Goal: Task Accomplishment & Management: Manage account settings

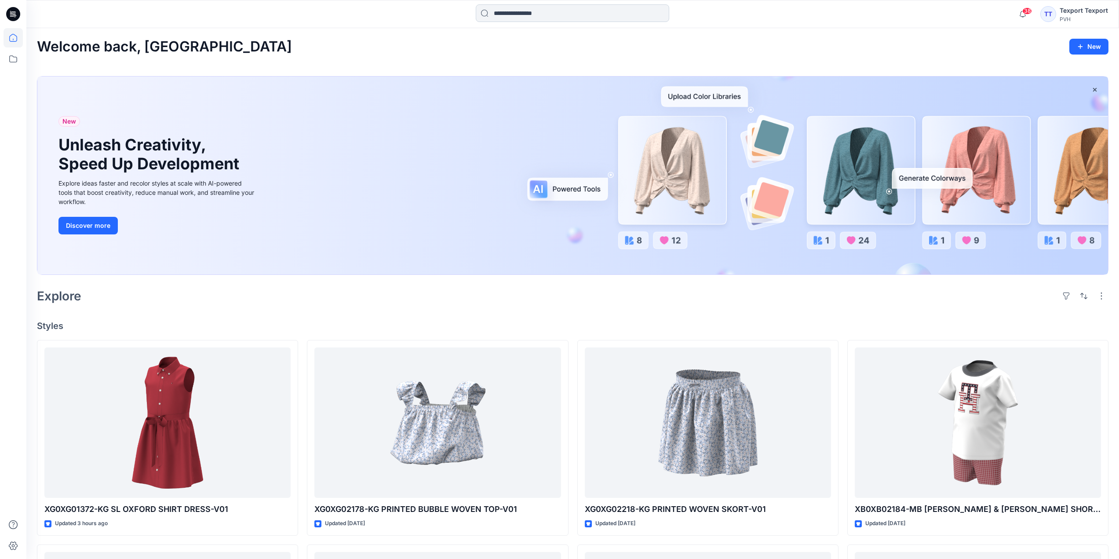
scroll to position [264, 0]
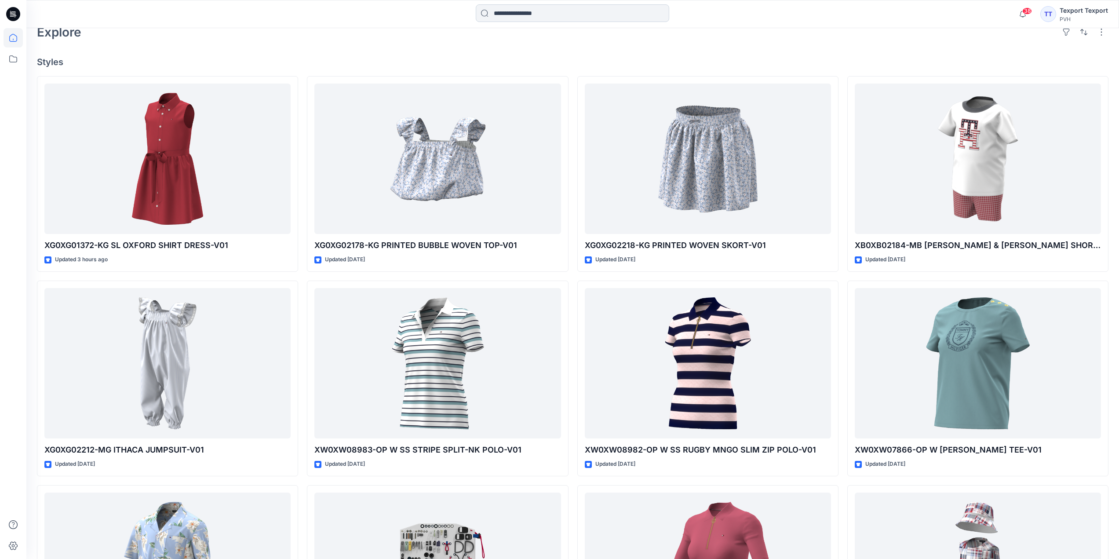
click at [525, 15] on input at bounding box center [572, 13] width 193 height 18
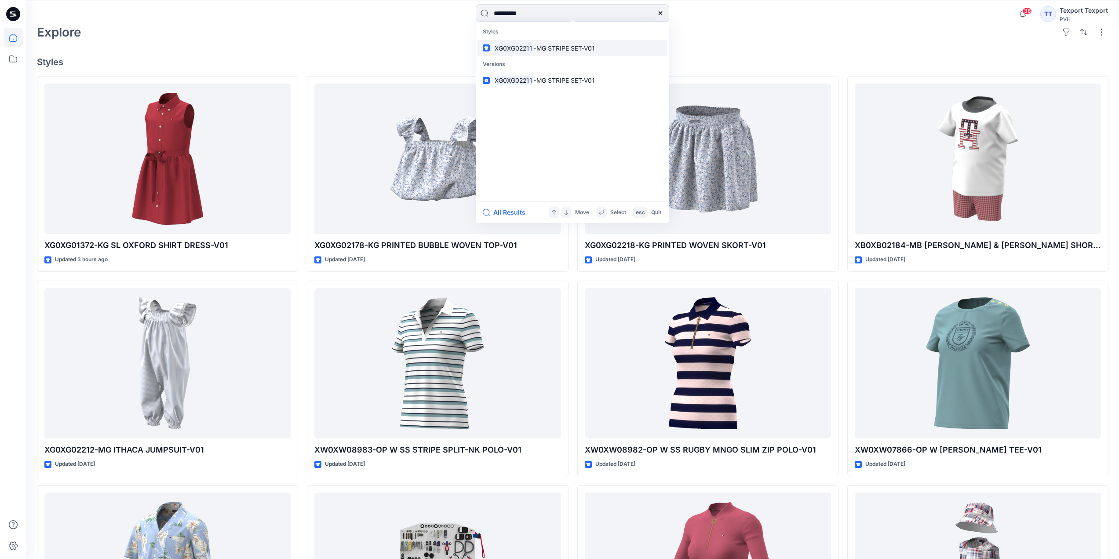
type input "**********"
click at [547, 53] on link "XG0XG02211 -MG STRIPE SET-V01" at bounding box center [572, 48] width 190 height 16
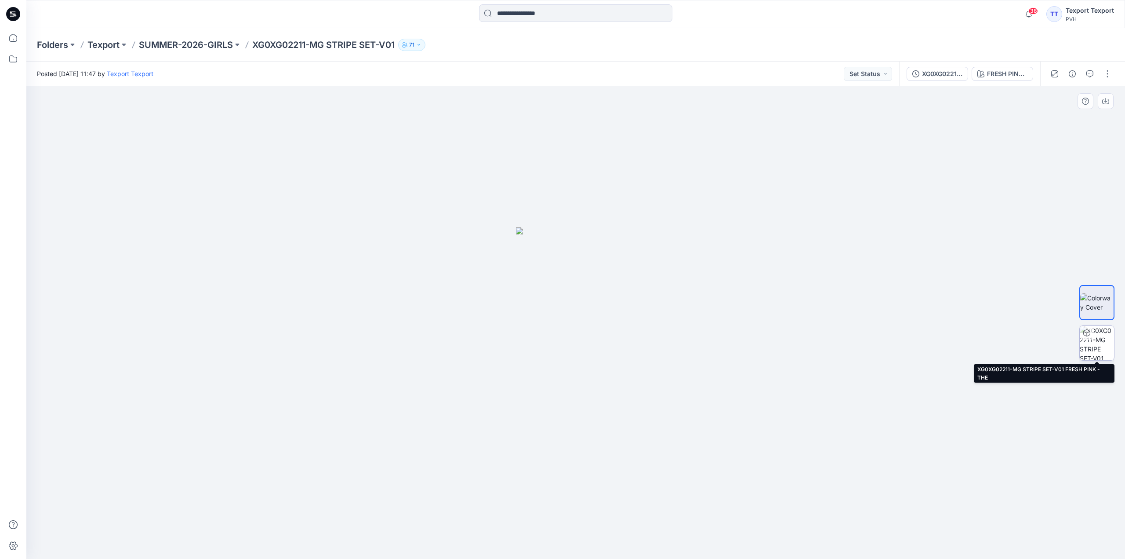
click at [1101, 339] on img at bounding box center [1097, 343] width 34 height 34
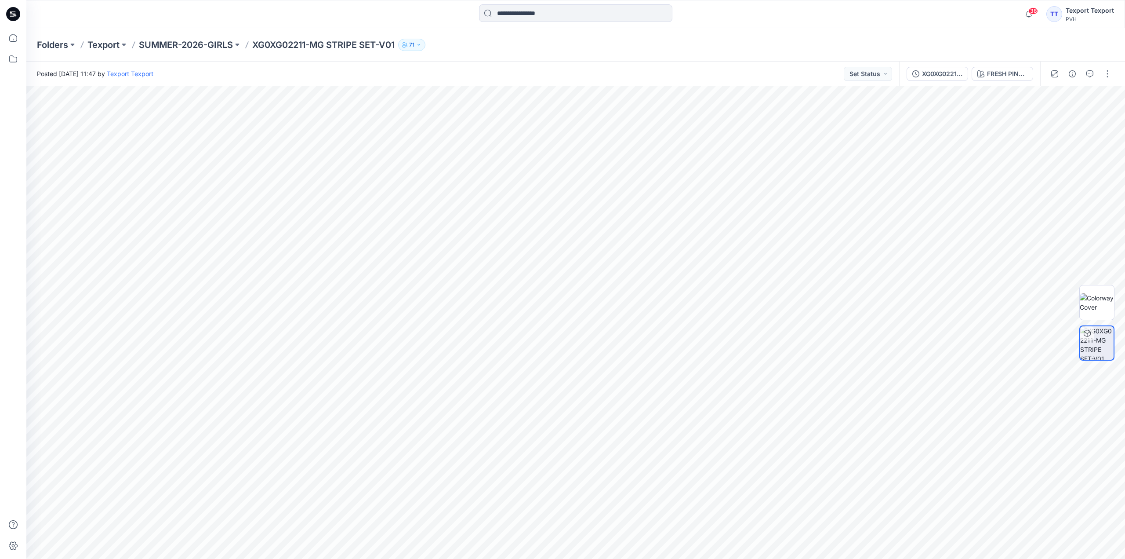
click at [15, 15] on icon at bounding box center [14, 15] width 3 height 0
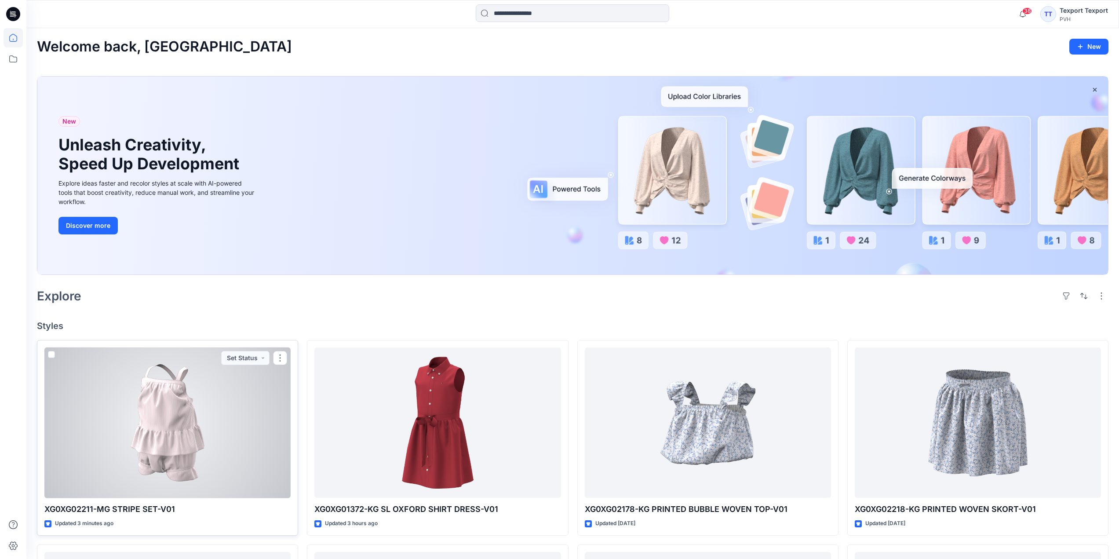
click at [225, 417] on div at bounding box center [167, 422] width 246 height 151
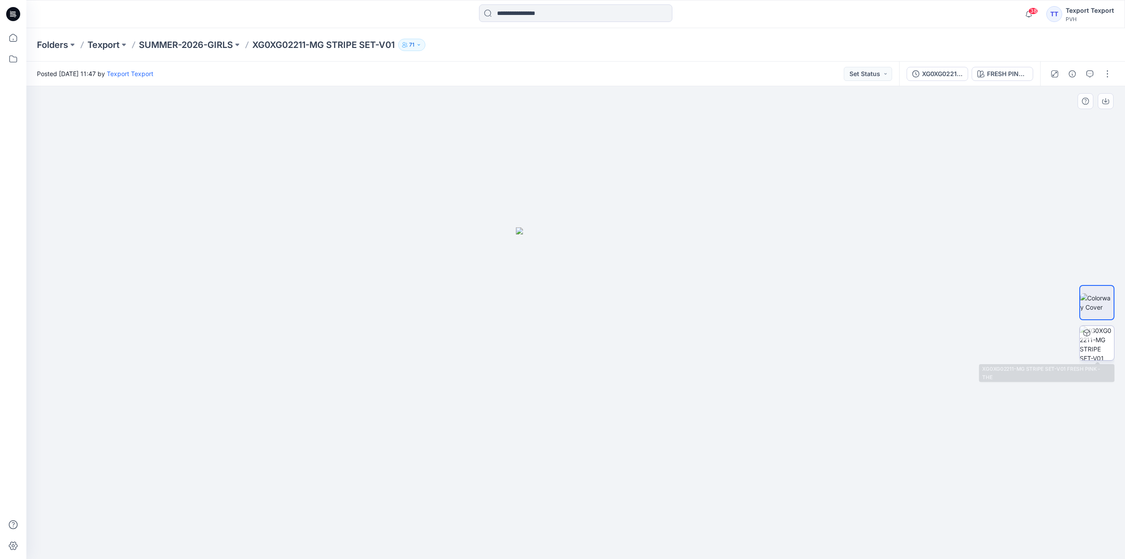
click at [1103, 336] on img at bounding box center [1097, 343] width 34 height 34
click at [1106, 78] on button "button" at bounding box center [1108, 74] width 14 height 14
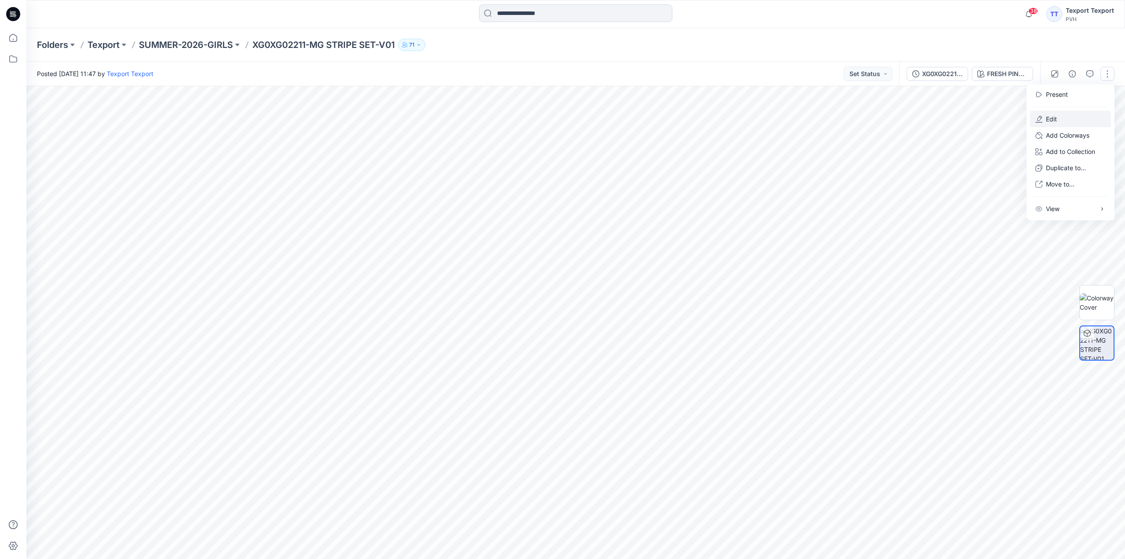
click at [1046, 113] on button "Edit" at bounding box center [1070, 119] width 81 height 16
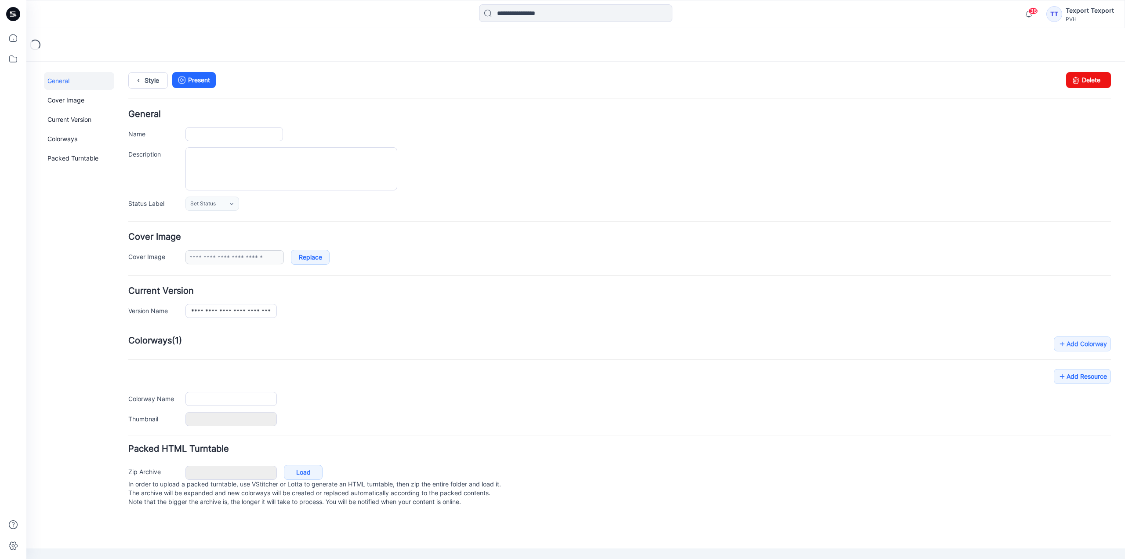
type input "**********"
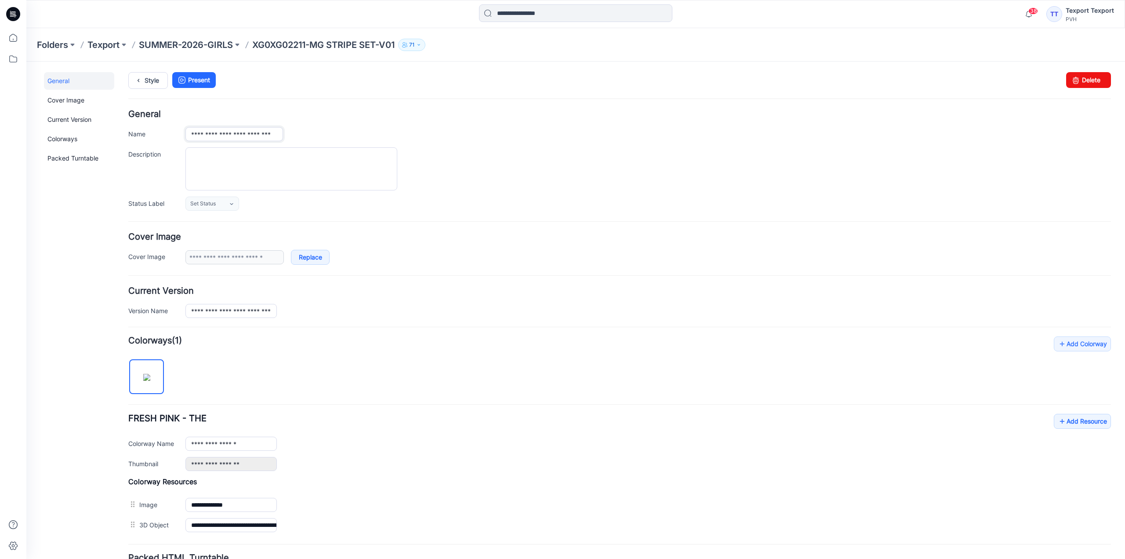
drag, startPoint x: 191, startPoint y: 133, endPoint x: 204, endPoint y: 136, distance: 13.5
click at [204, 136] on input "**********" at bounding box center [234, 134] width 98 height 14
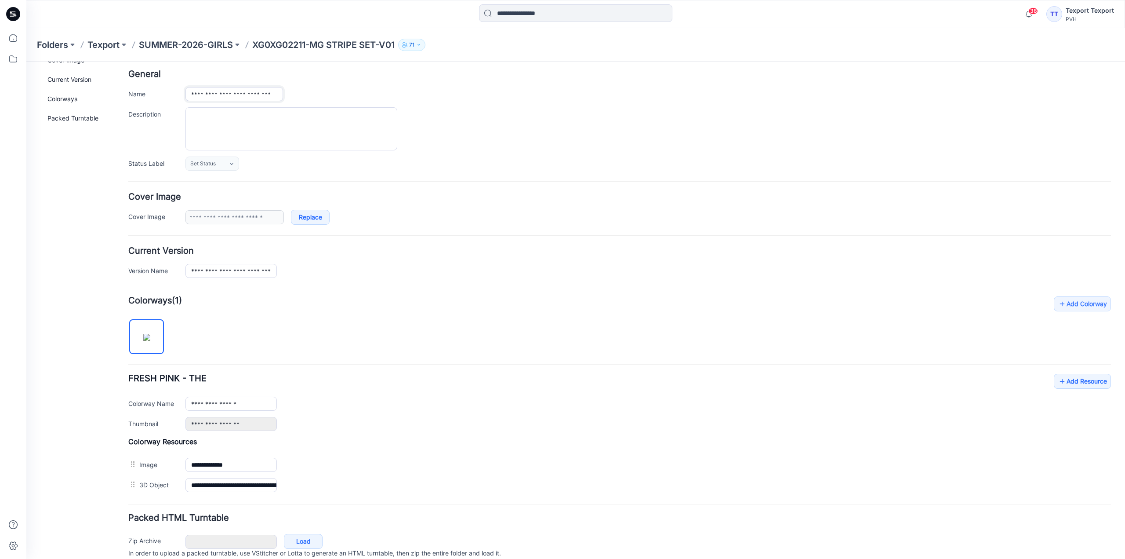
scroll to position [77, 0]
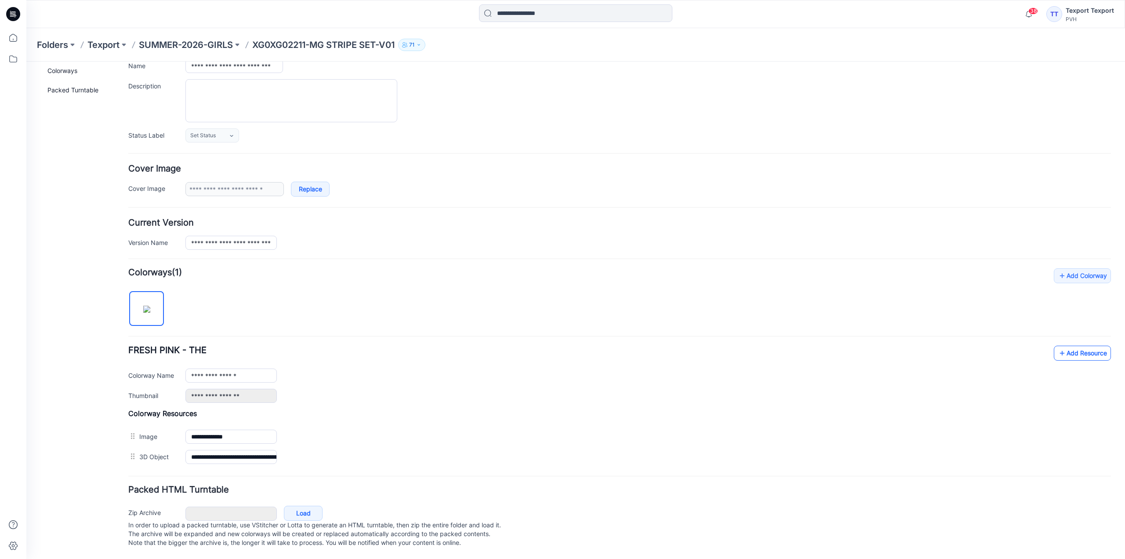
click at [1083, 345] on link "Add Resource" at bounding box center [1082, 352] width 57 height 15
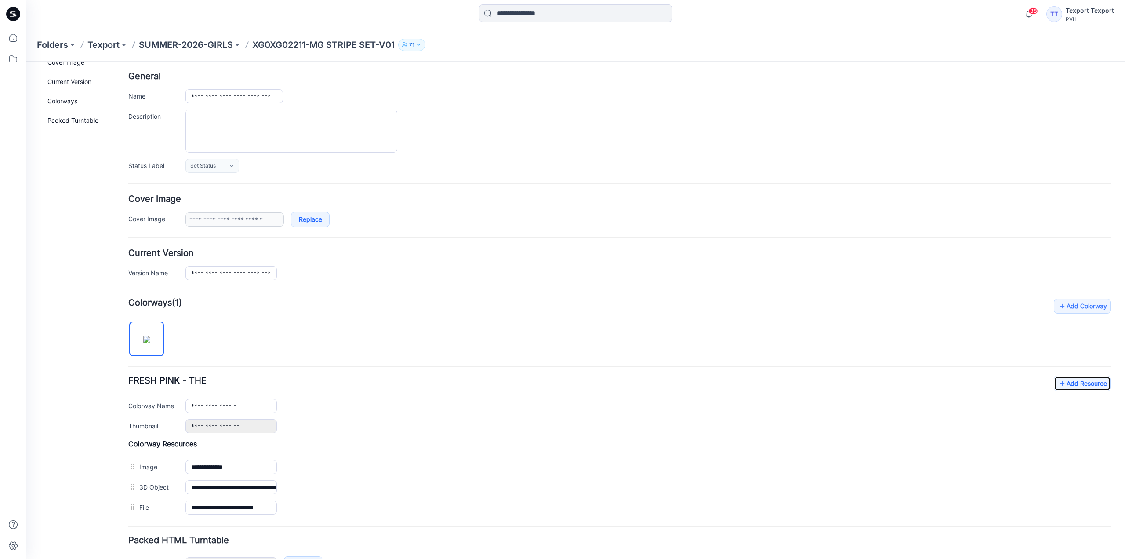
scroll to position [0, 0]
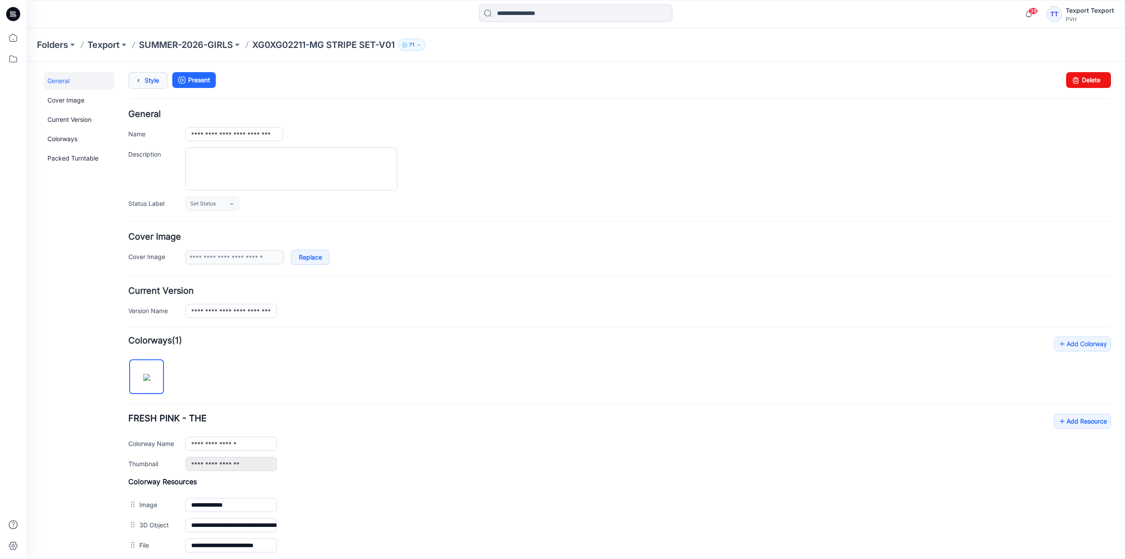
click at [154, 78] on link "Style" at bounding box center [148, 80] width 40 height 17
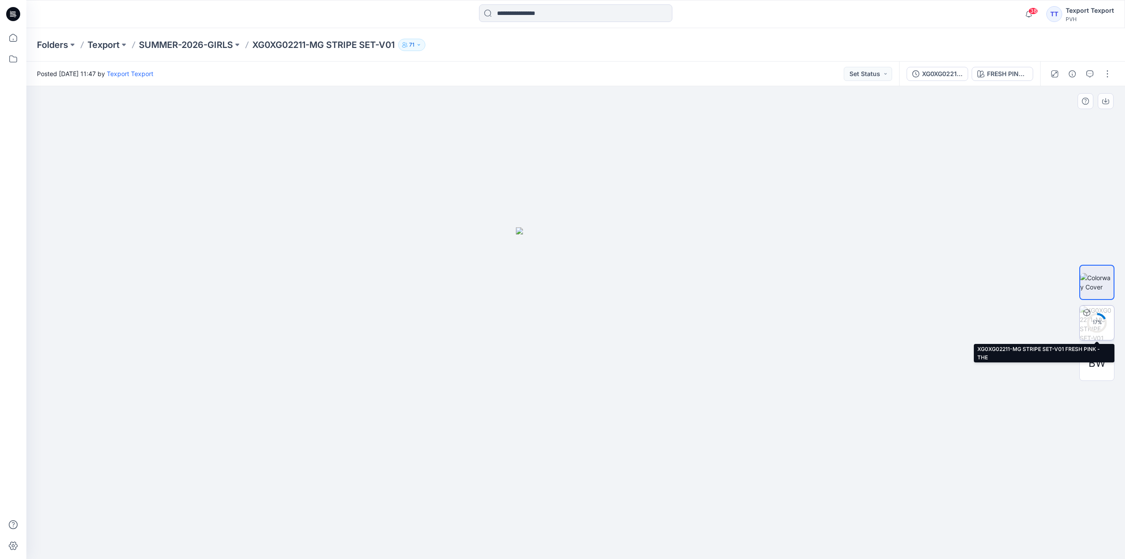
click at [1100, 320] on div "17 %" at bounding box center [1096, 322] width 21 height 7
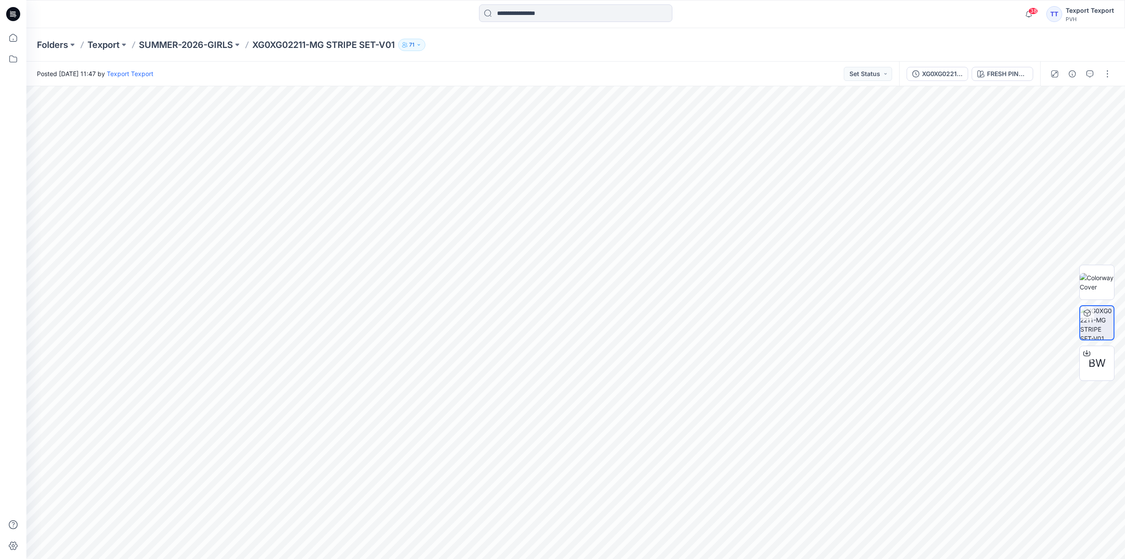
click at [15, 13] on icon at bounding box center [14, 13] width 4 height 0
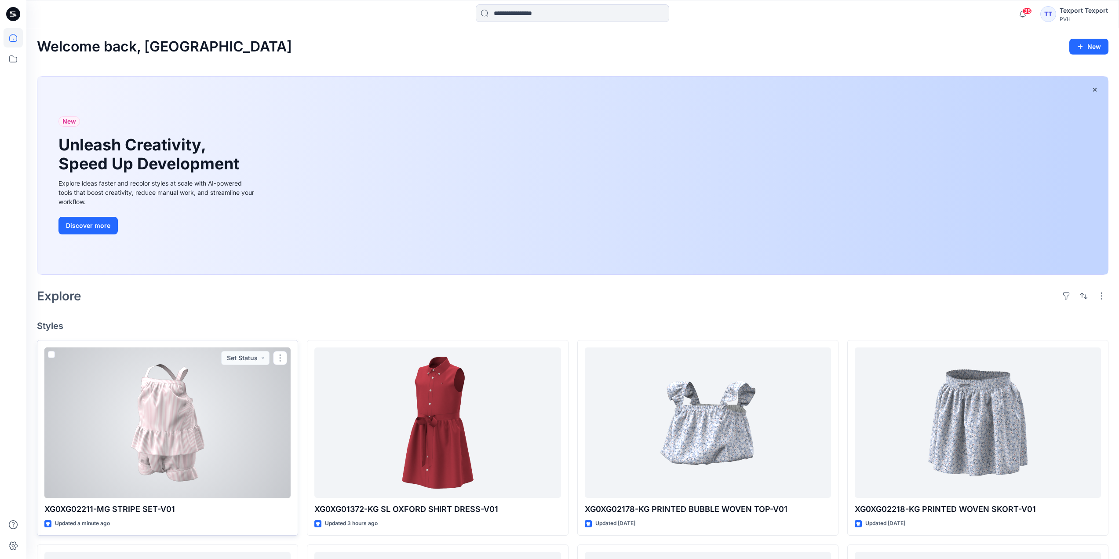
click at [248, 399] on div at bounding box center [167, 422] width 246 height 151
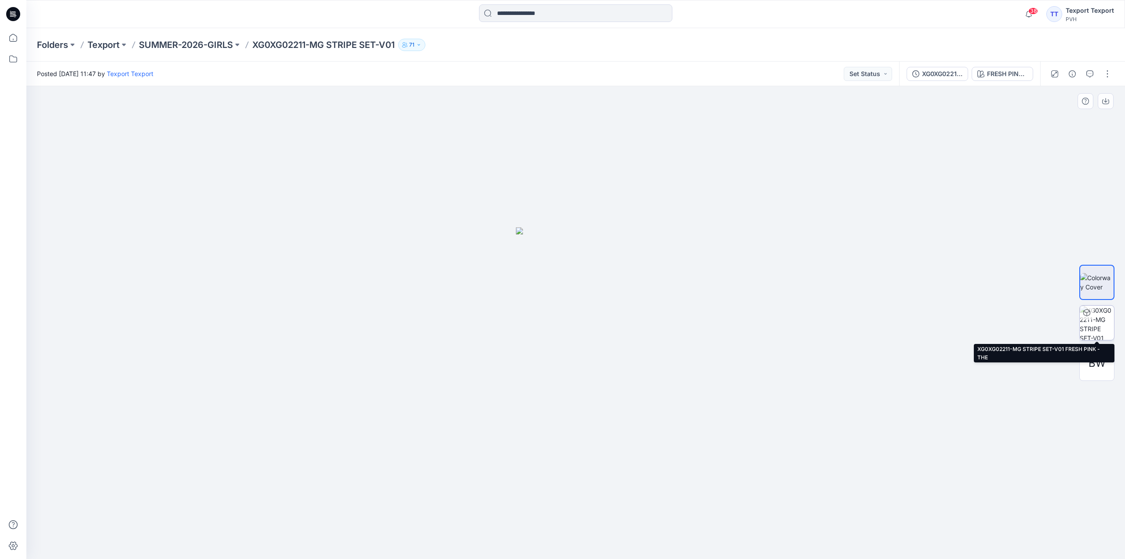
click at [1100, 319] on img at bounding box center [1097, 322] width 34 height 34
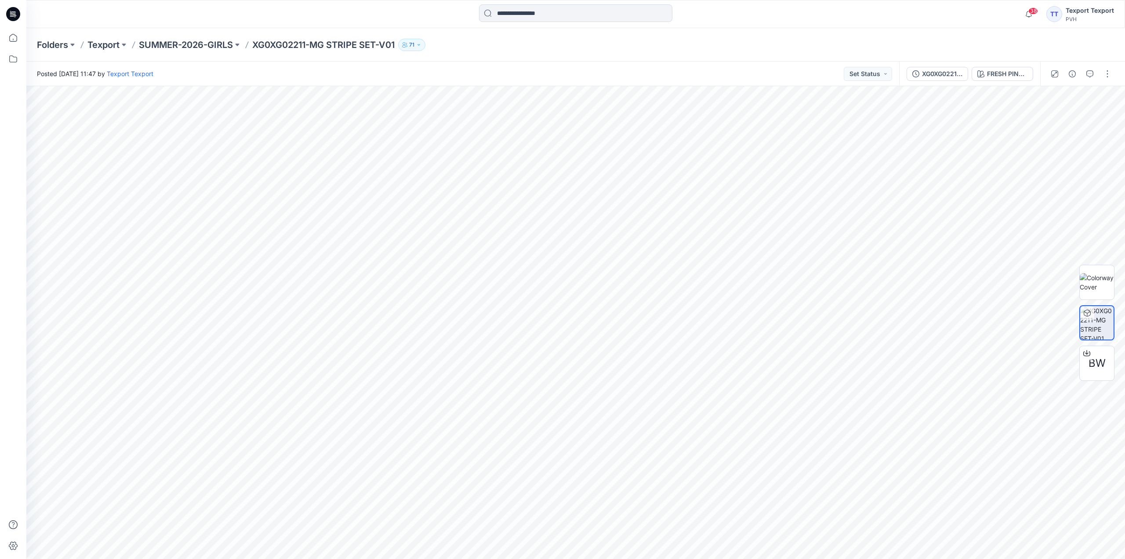
click at [12, 10] on icon at bounding box center [13, 14] width 14 height 14
